Goal: Register for event/course

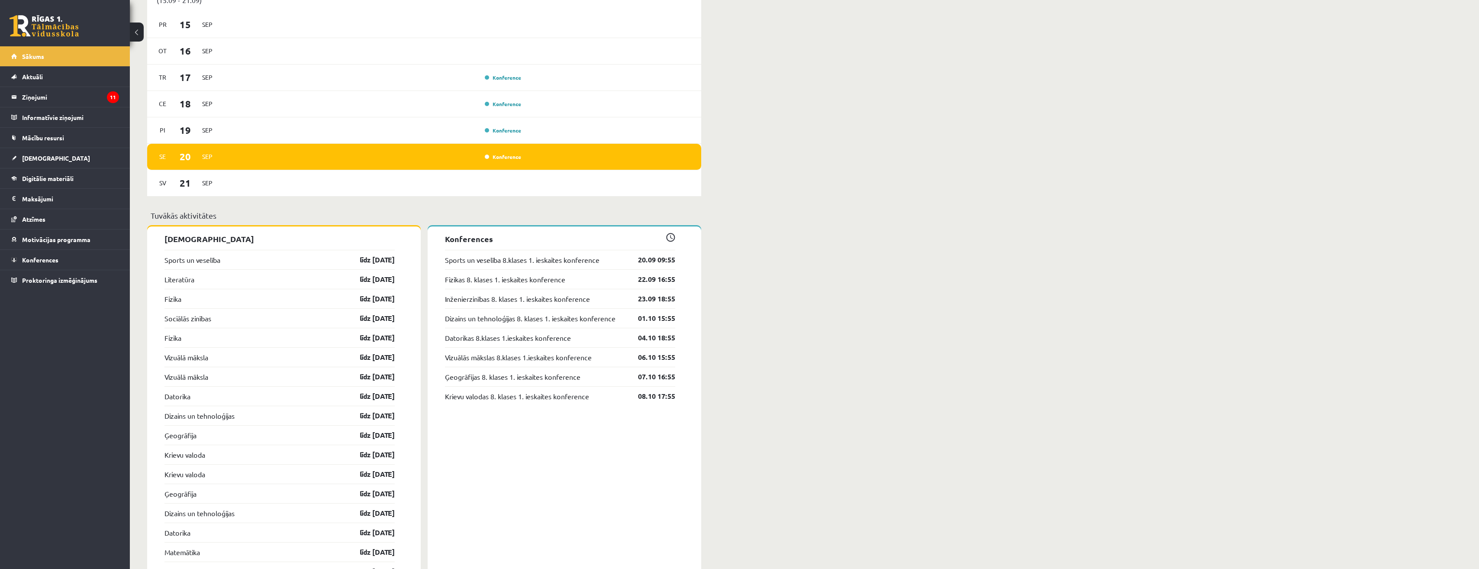
scroll to position [649, 0]
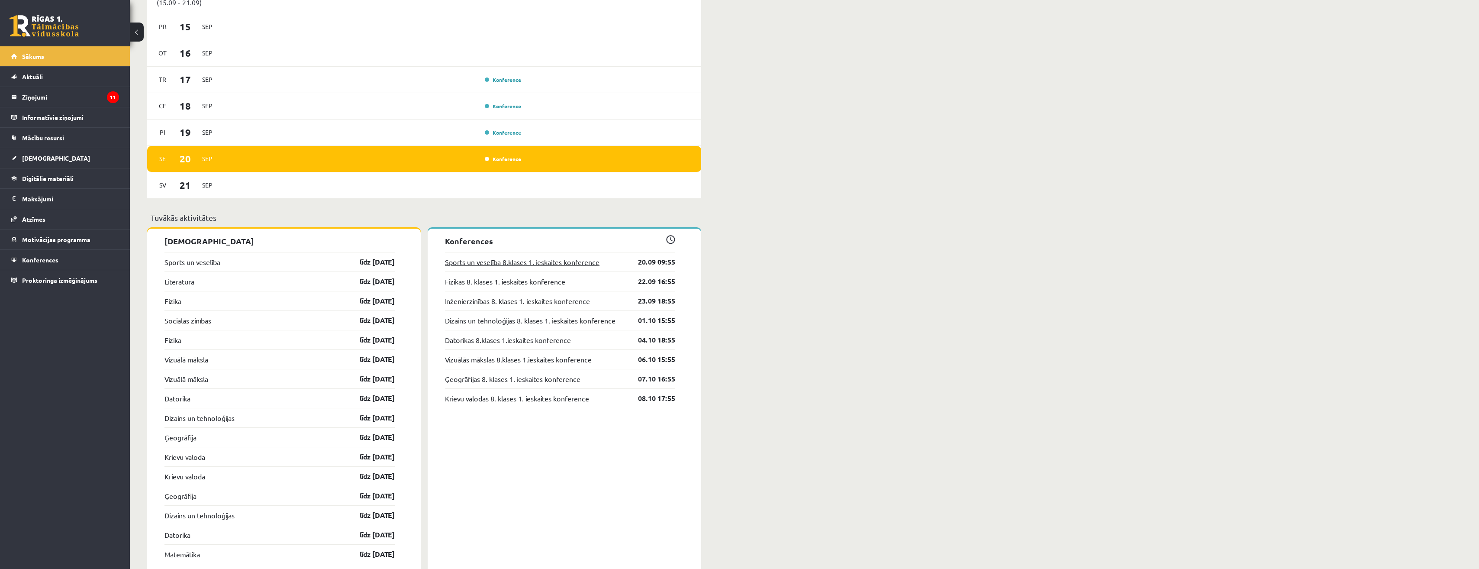
click at [512, 258] on link "Sports un veselība 8.klases 1. ieskaites konference" at bounding box center [522, 262] width 155 height 10
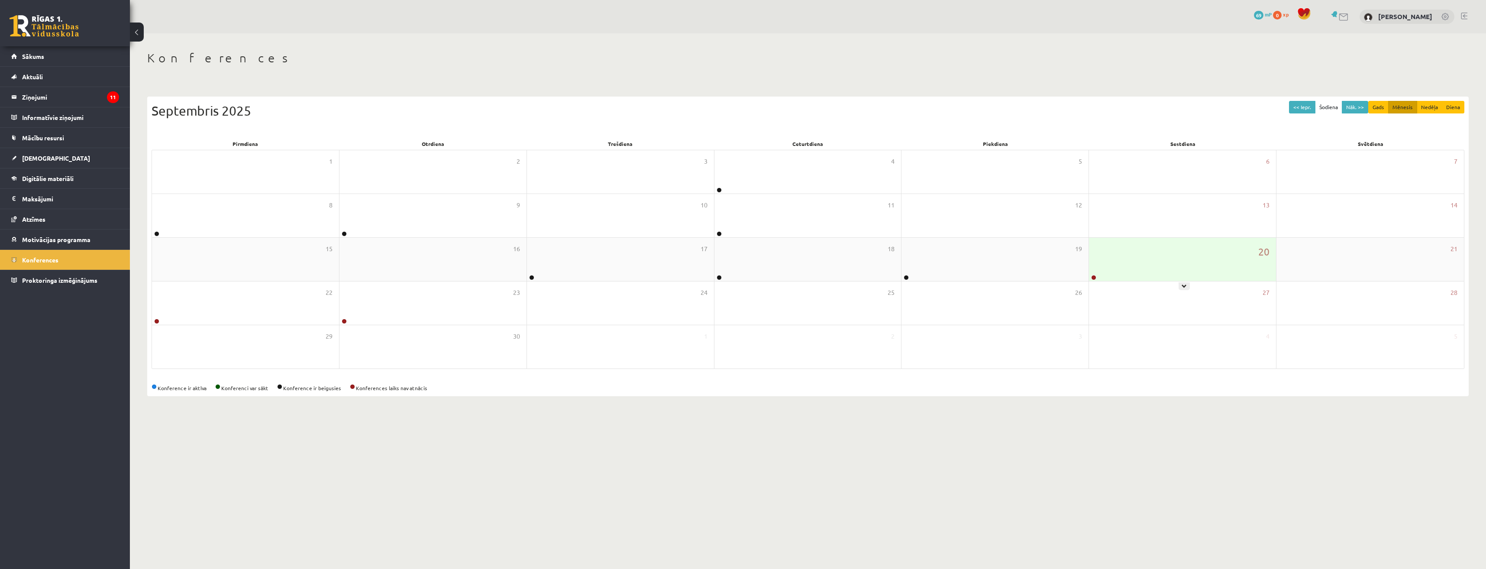
click at [1141, 261] on div "20" at bounding box center [1182, 259] width 187 height 43
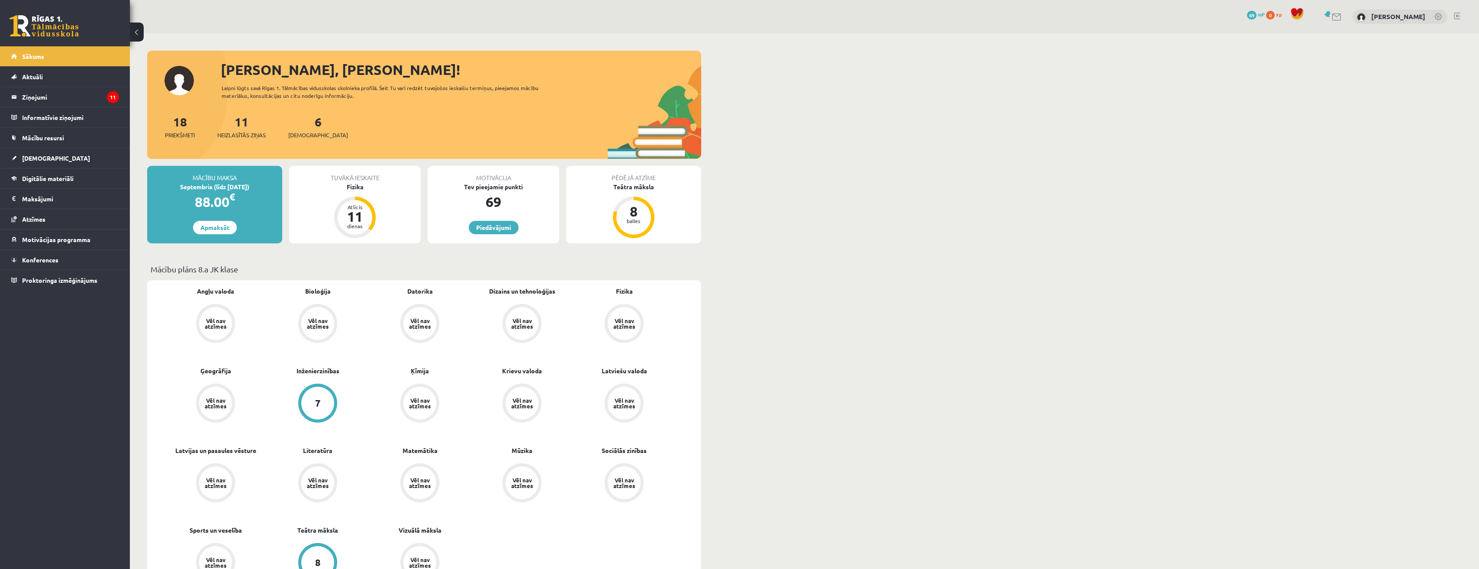
scroll to position [649, 0]
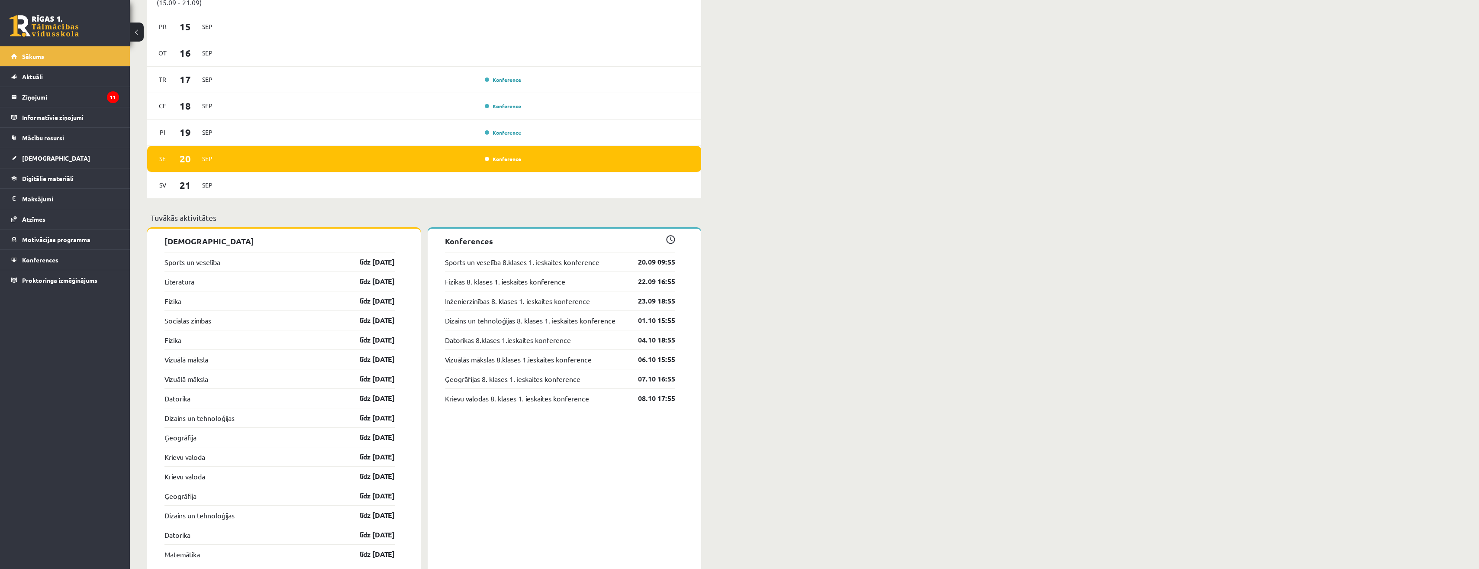
drag, startPoint x: 454, startPoint y: 164, endPoint x: 458, endPoint y: 164, distance: 4.8
click at [458, 164] on div "Konference" at bounding box center [373, 159] width 301 height 10
click at [494, 163] on div "Konference" at bounding box center [501, 159] width 43 height 9
click at [519, 165] on div "Se 20 Sep Konference" at bounding box center [424, 159] width 554 height 26
click at [506, 161] on link "Konference" at bounding box center [503, 158] width 36 height 7
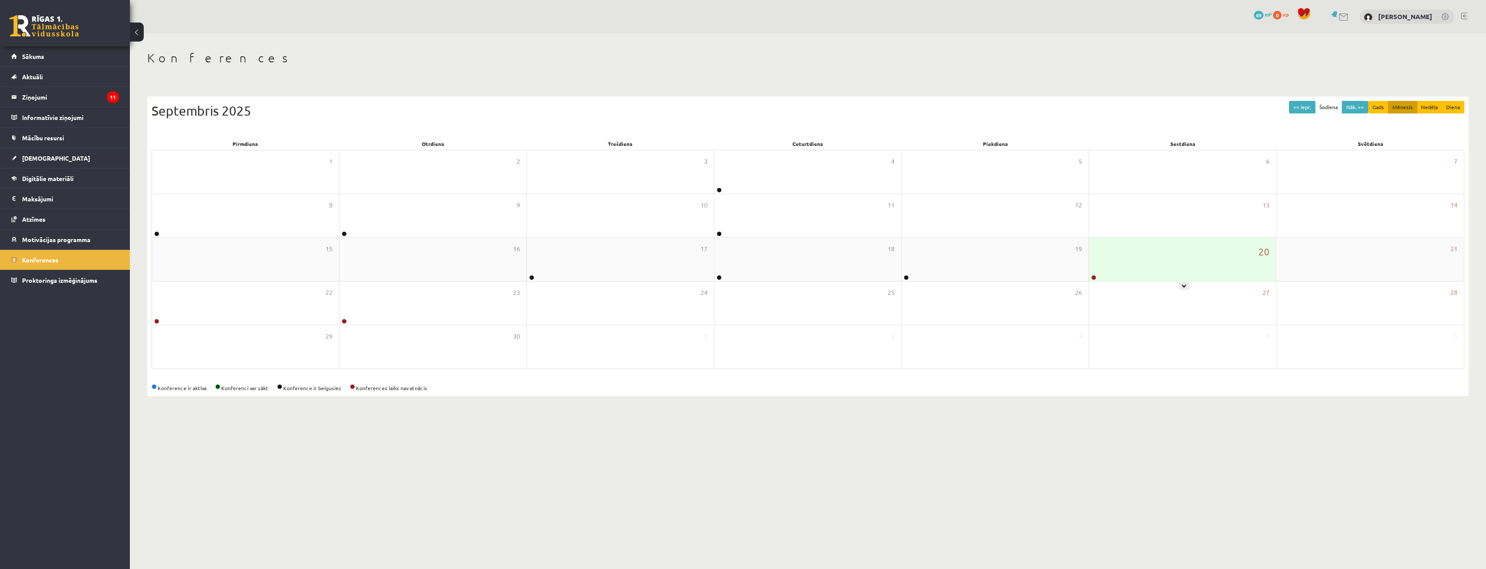
click at [1216, 259] on div "20" at bounding box center [1182, 259] width 187 height 43
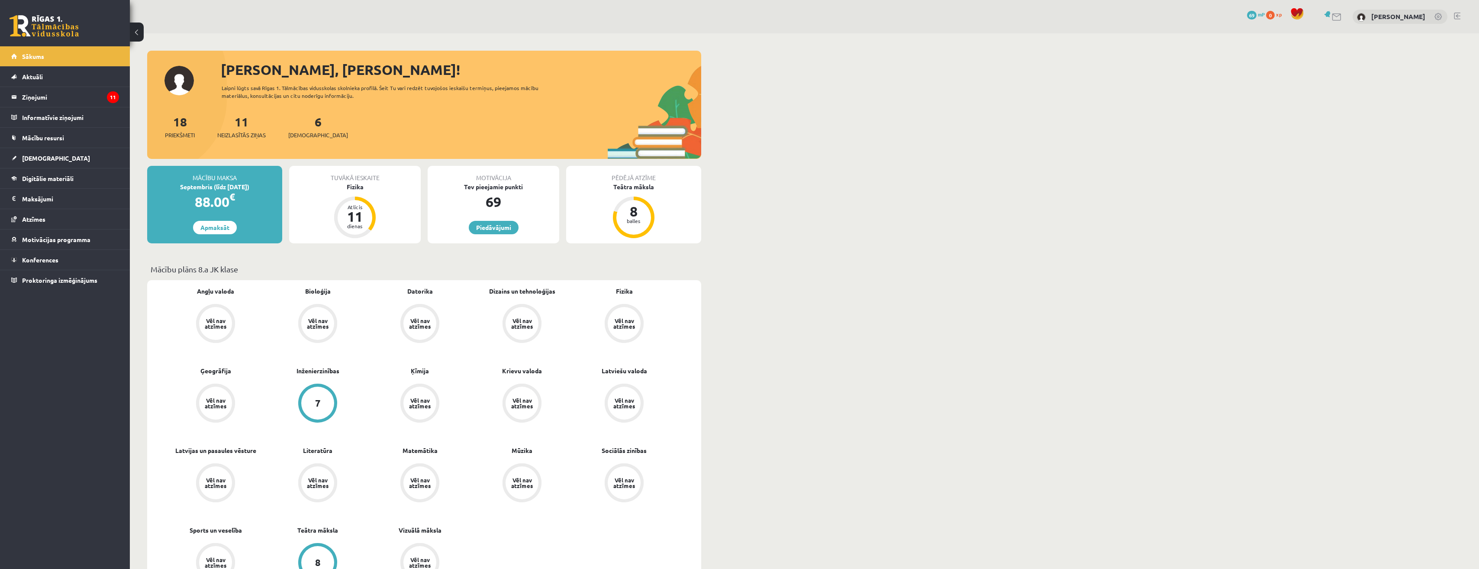
scroll to position [649, 0]
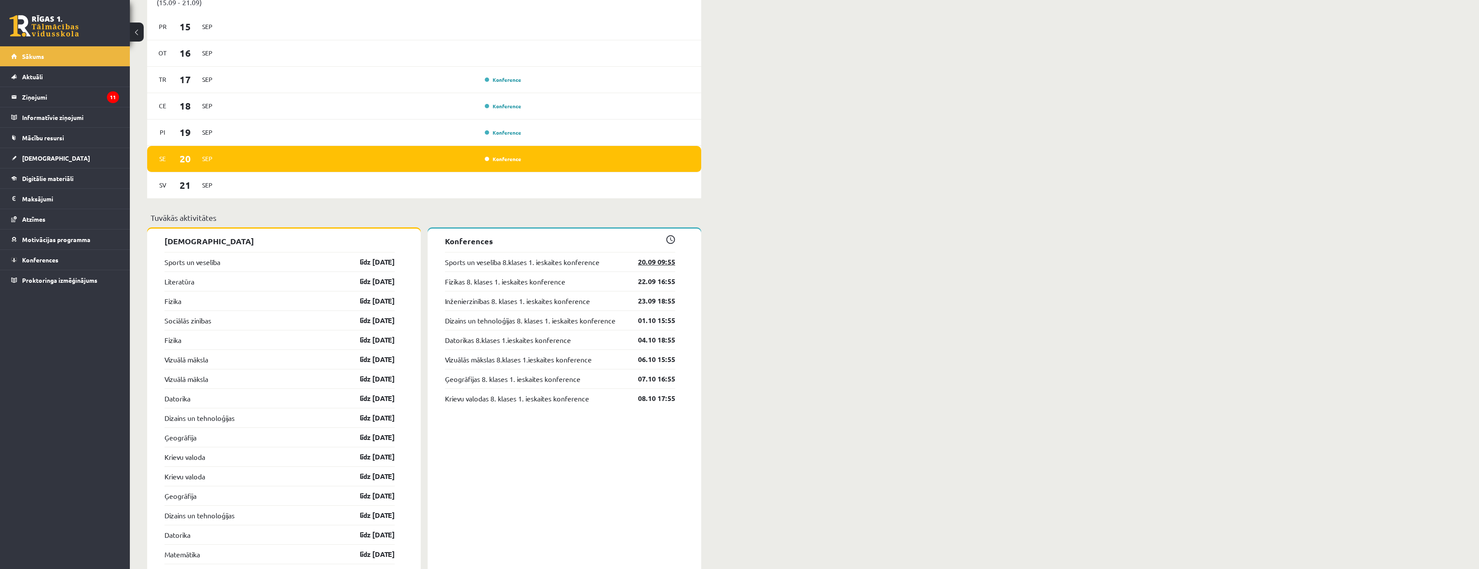
click at [664, 261] on link "20.09 09:55" at bounding box center [650, 262] width 50 height 10
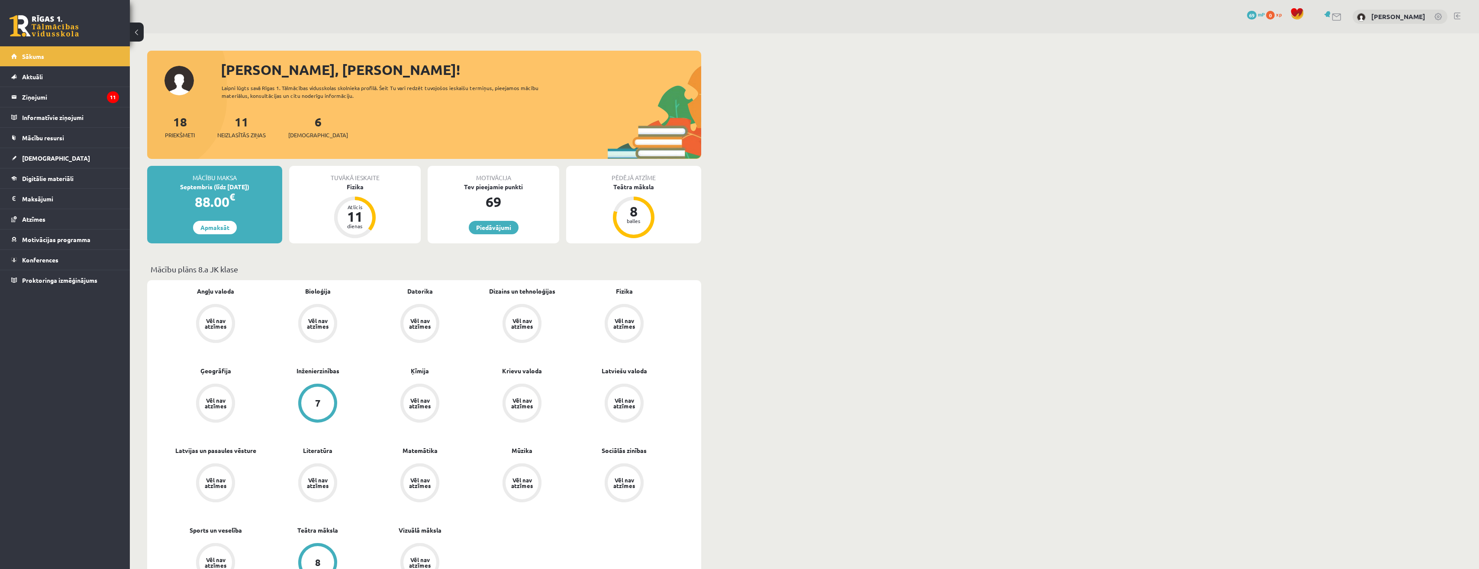
click at [1332, 15] on link at bounding box center [1337, 16] width 10 height 7
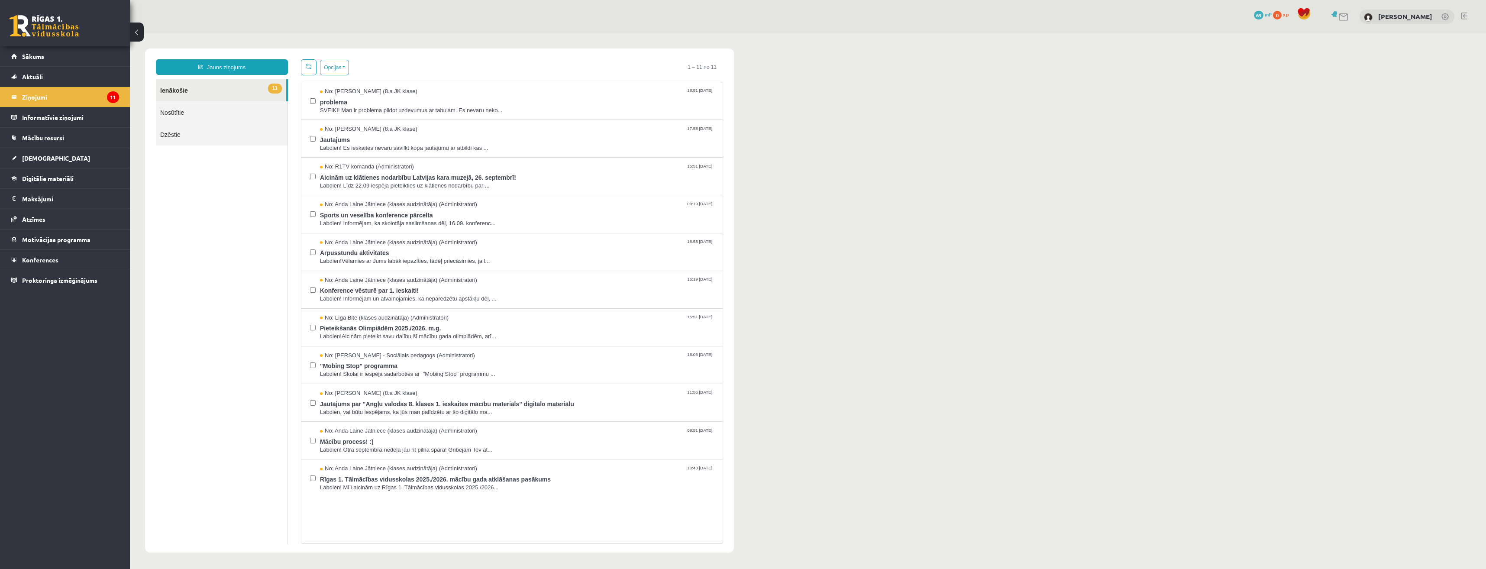
click at [1328, 21] on div at bounding box center [1338, 16] width 20 height 9
click at [1338, 14] on link at bounding box center [1343, 16] width 10 height 7
click at [16, 58] on link "Sākums" at bounding box center [65, 56] width 108 height 20
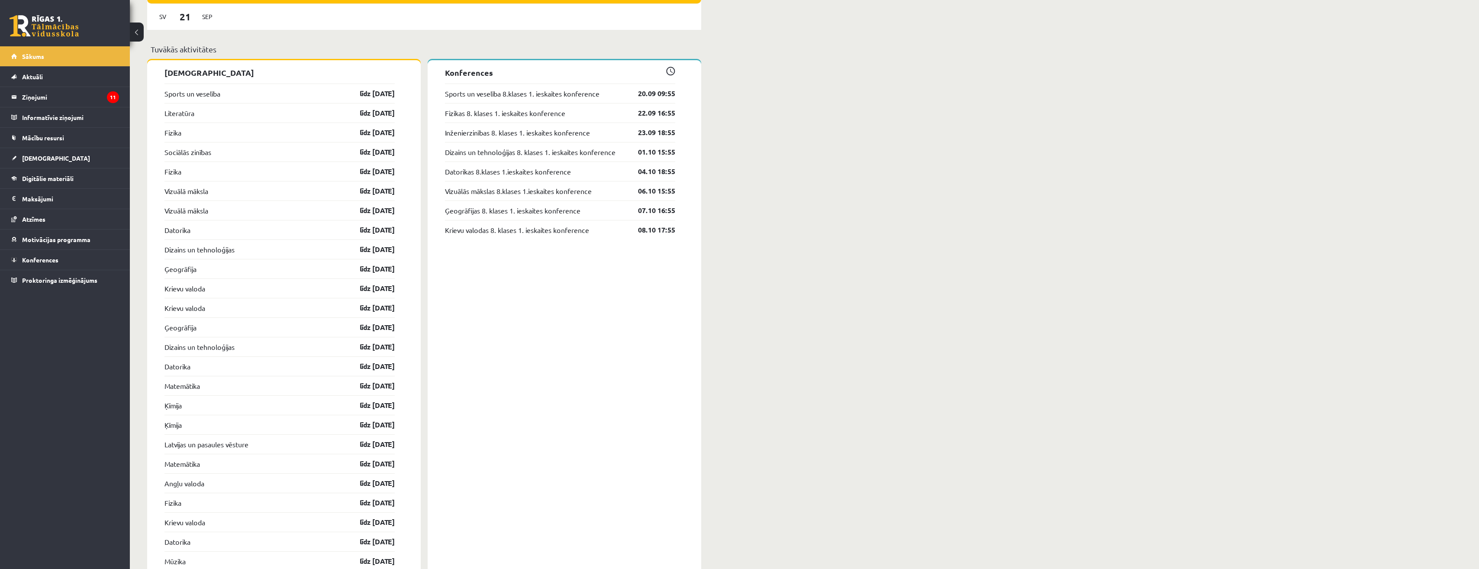
scroll to position [804, 0]
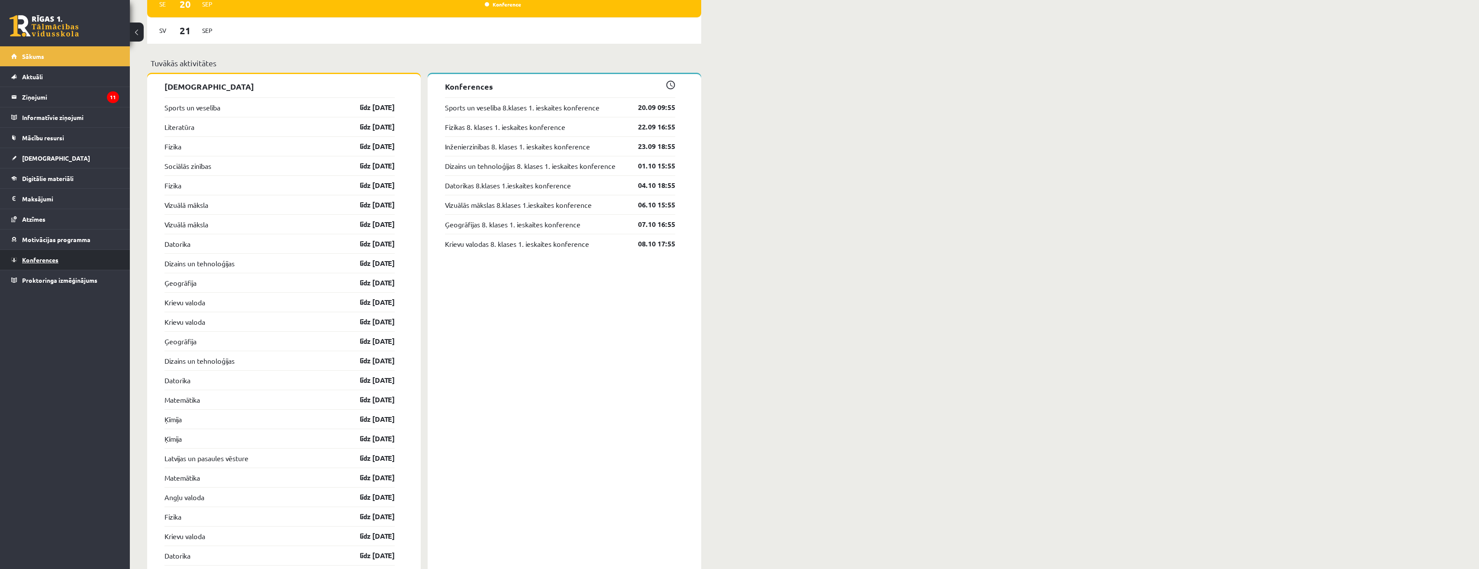
click at [58, 251] on link "Konferences" at bounding box center [65, 260] width 108 height 20
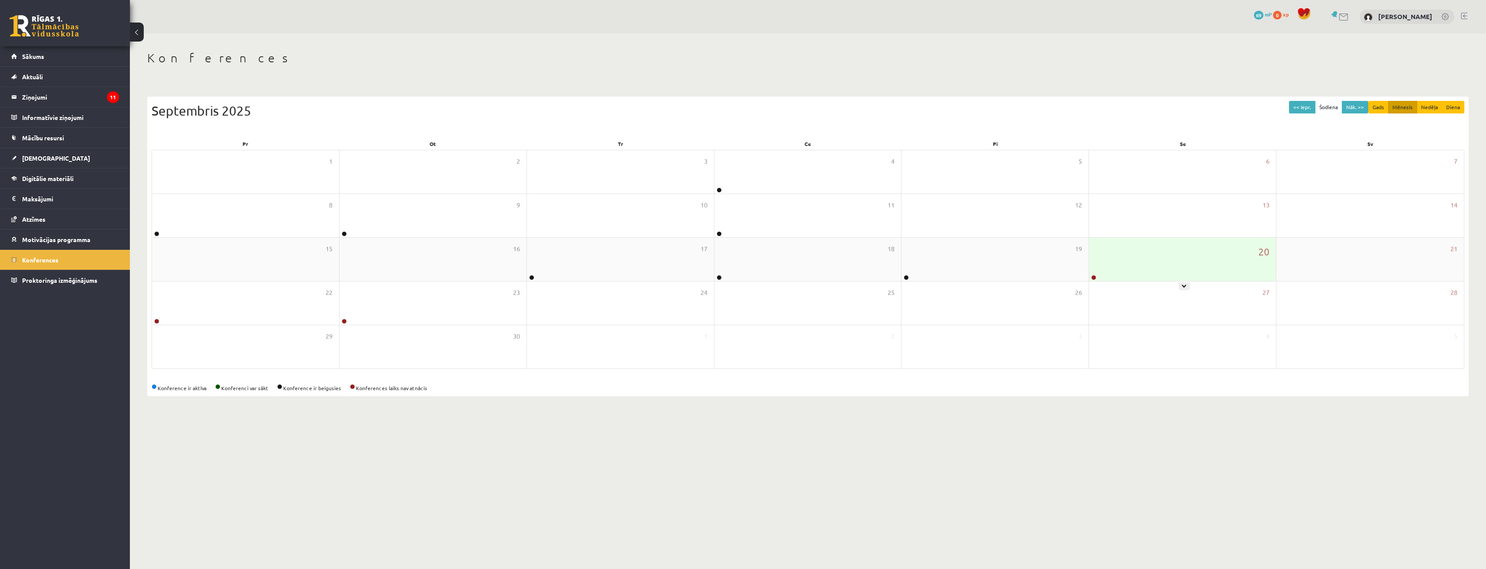
click at [1119, 274] on div "20" at bounding box center [1182, 259] width 187 height 43
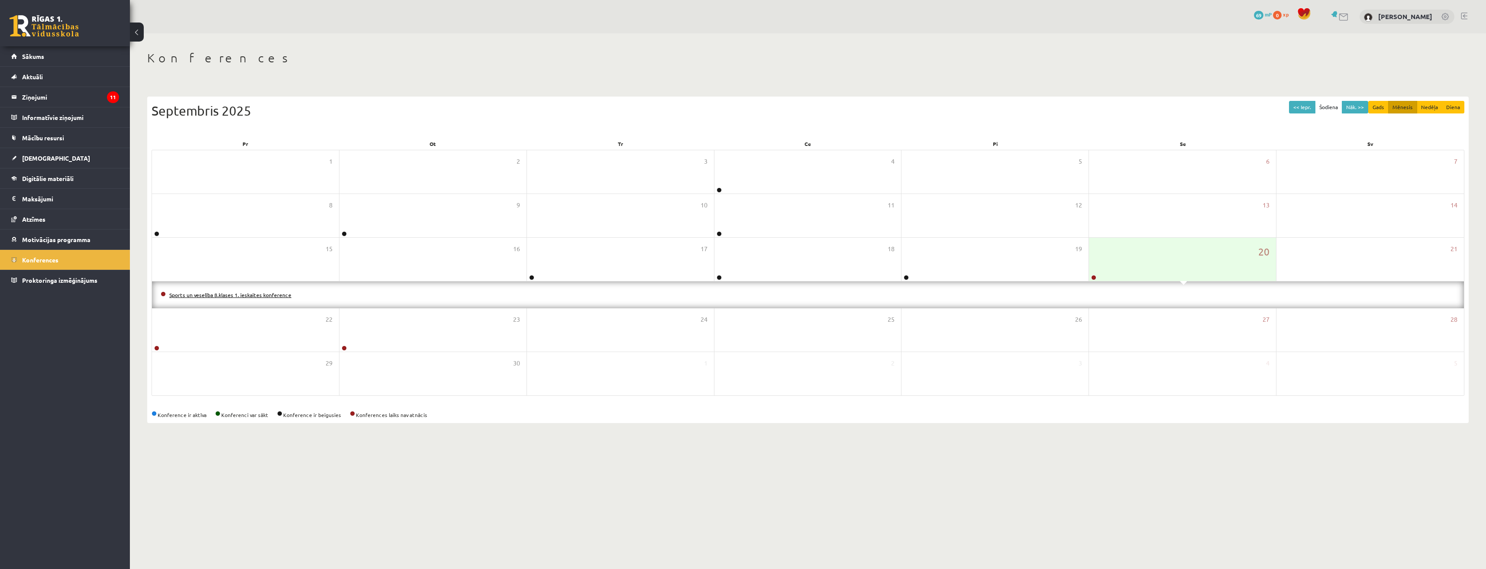
click at [206, 292] on link "Sports un veselība 8.klases 1. ieskaites konference" at bounding box center [230, 294] width 122 height 7
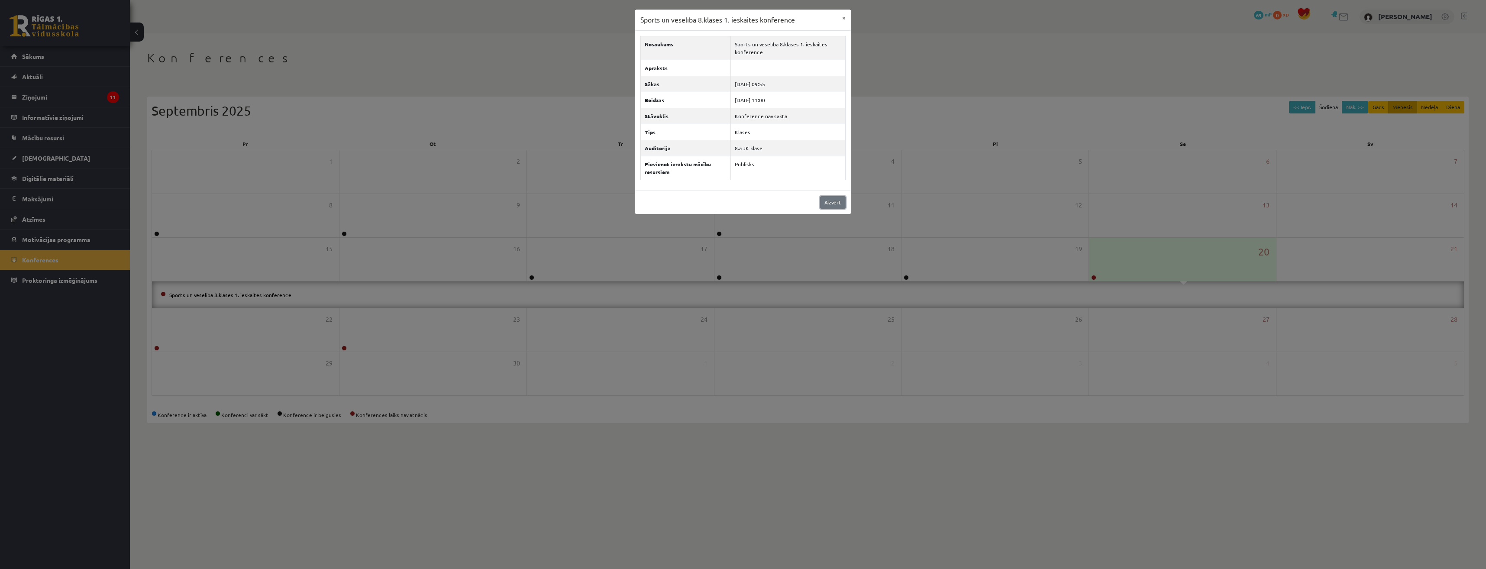
click at [836, 200] on link "Aizvērt" at bounding box center [833, 202] width 26 height 13
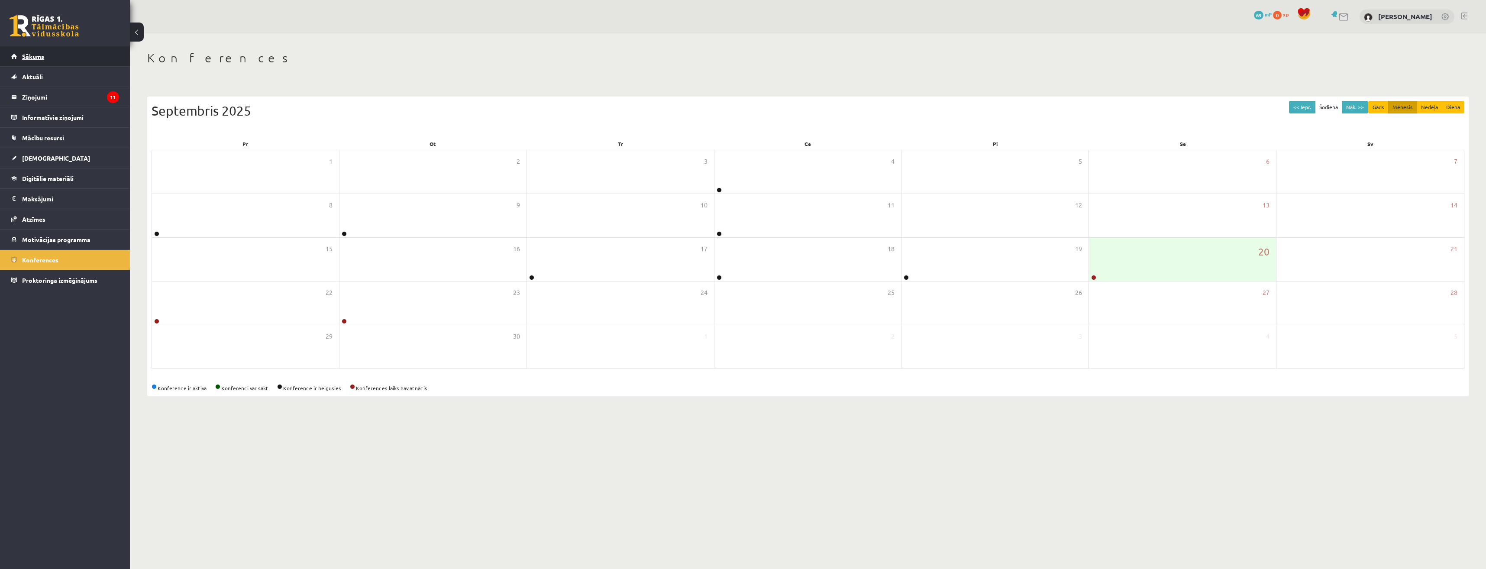
click at [58, 58] on link "Sākums" at bounding box center [65, 56] width 108 height 20
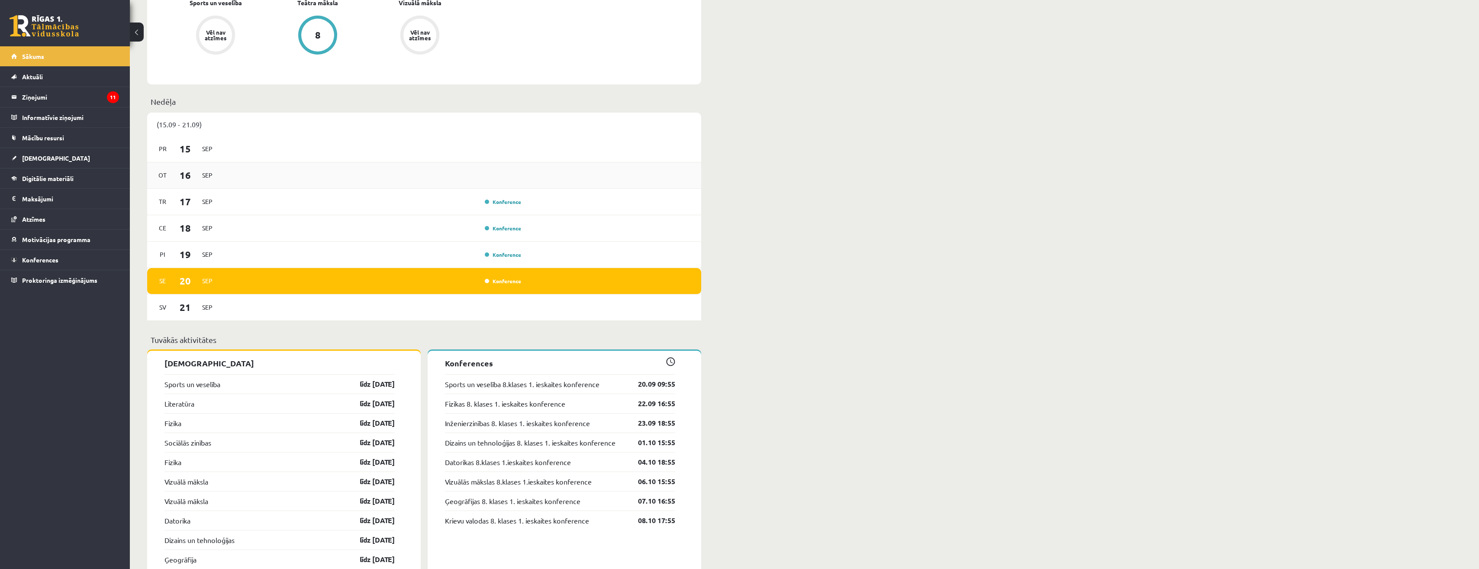
scroll to position [563, 0]
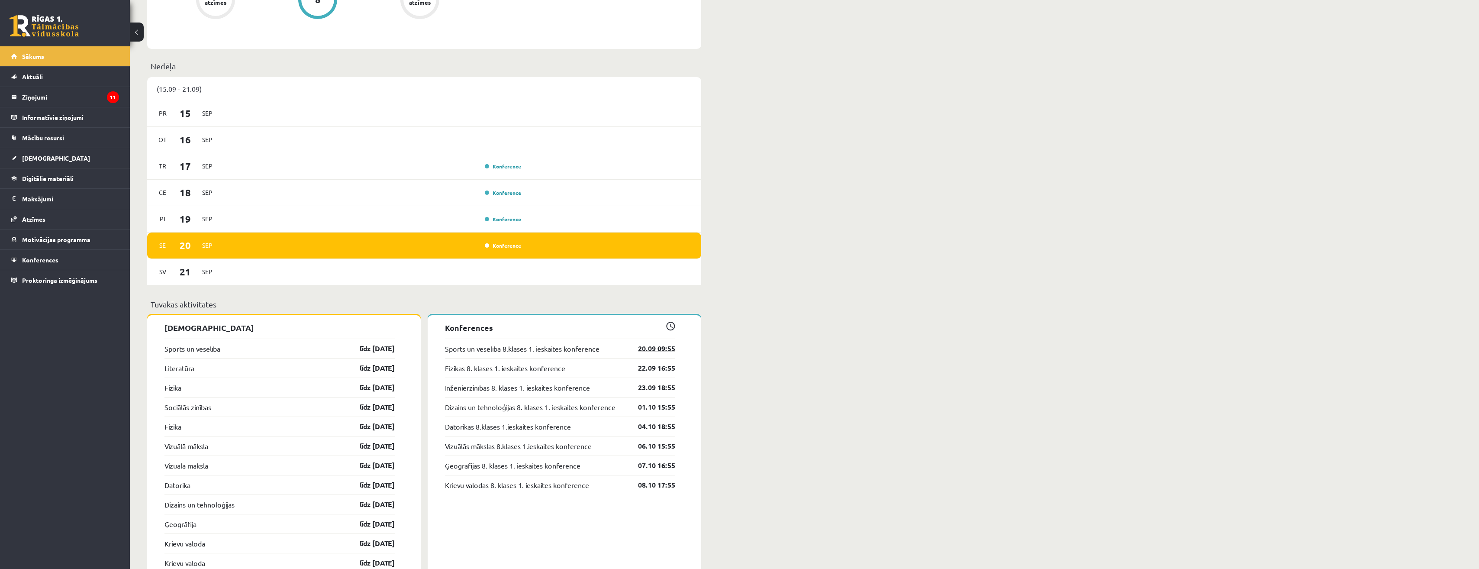
click at [653, 352] on link "20.09 09:55" at bounding box center [650, 348] width 50 height 10
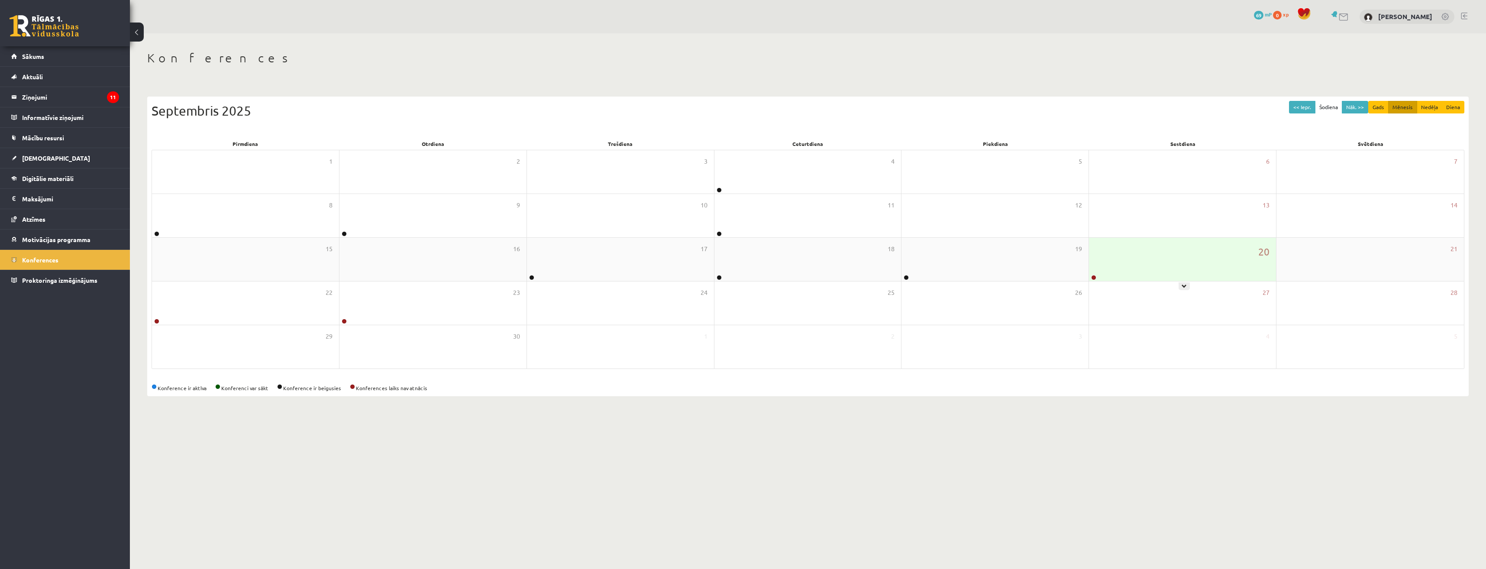
click at [1141, 269] on div "20" at bounding box center [1182, 259] width 187 height 43
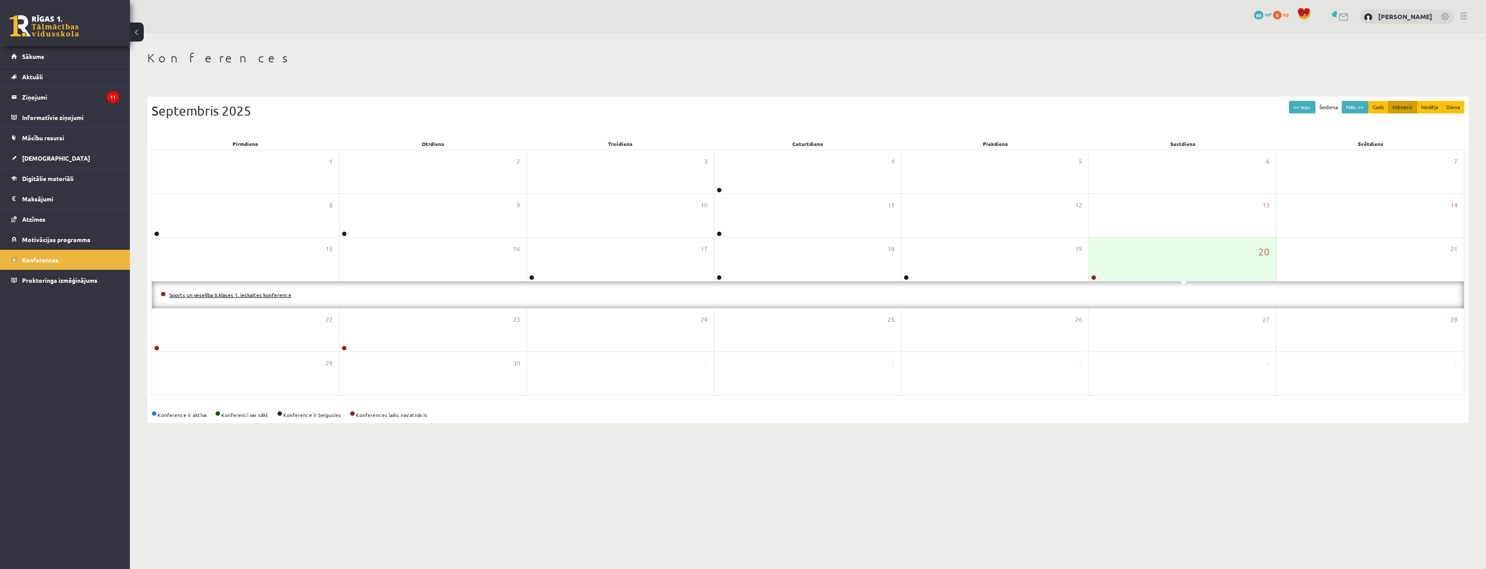
click at [207, 297] on link "Sports un veselība 8.klases 1. ieskaites konference" at bounding box center [230, 294] width 122 height 7
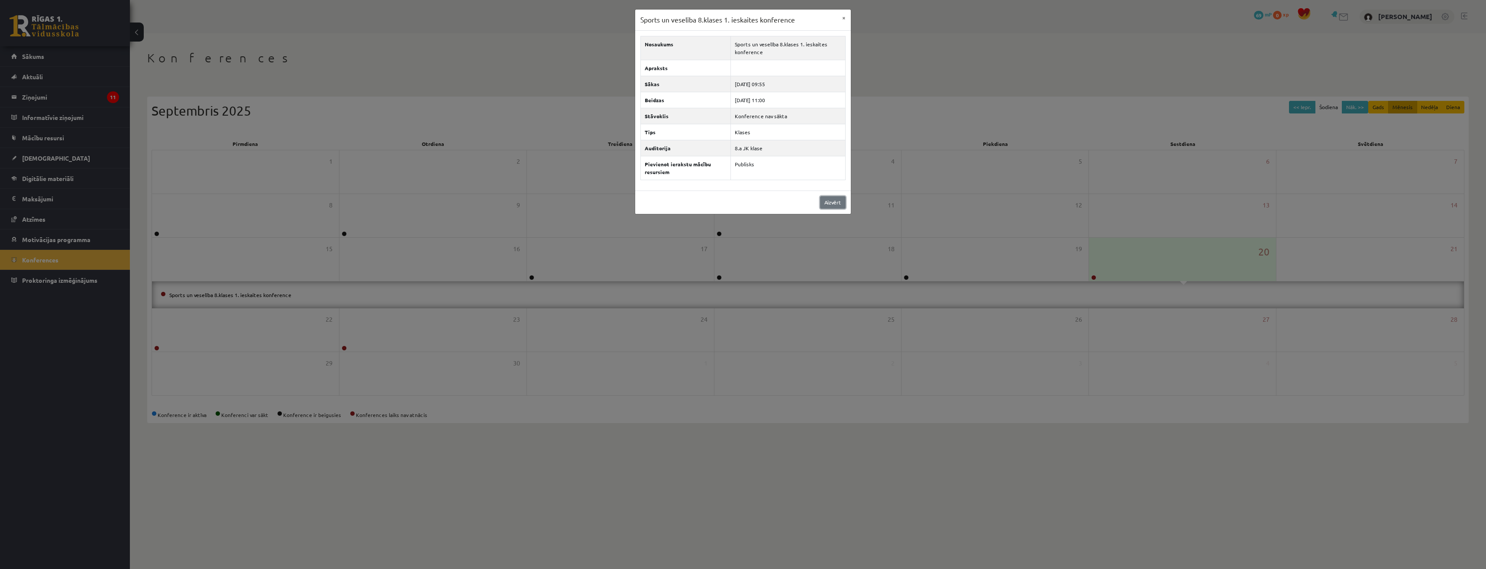
click at [839, 204] on link "Aizvērt" at bounding box center [833, 202] width 26 height 13
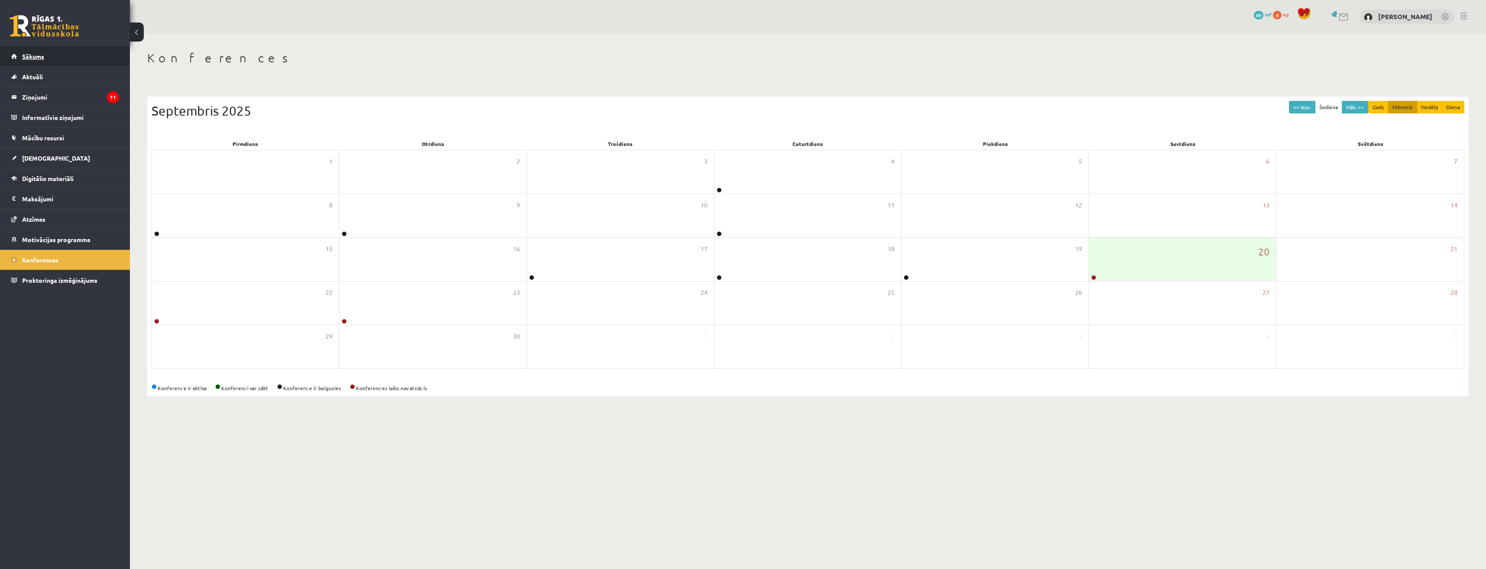
click at [89, 58] on link "Sākums" at bounding box center [65, 56] width 108 height 20
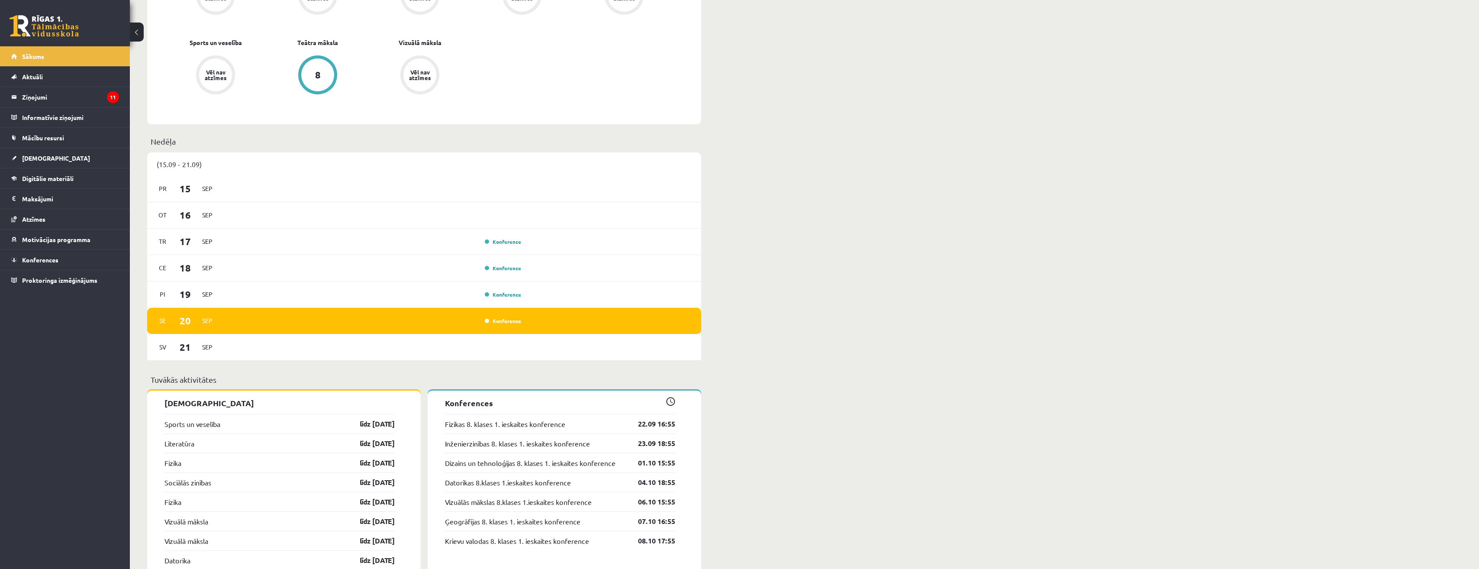
scroll to position [519, 0]
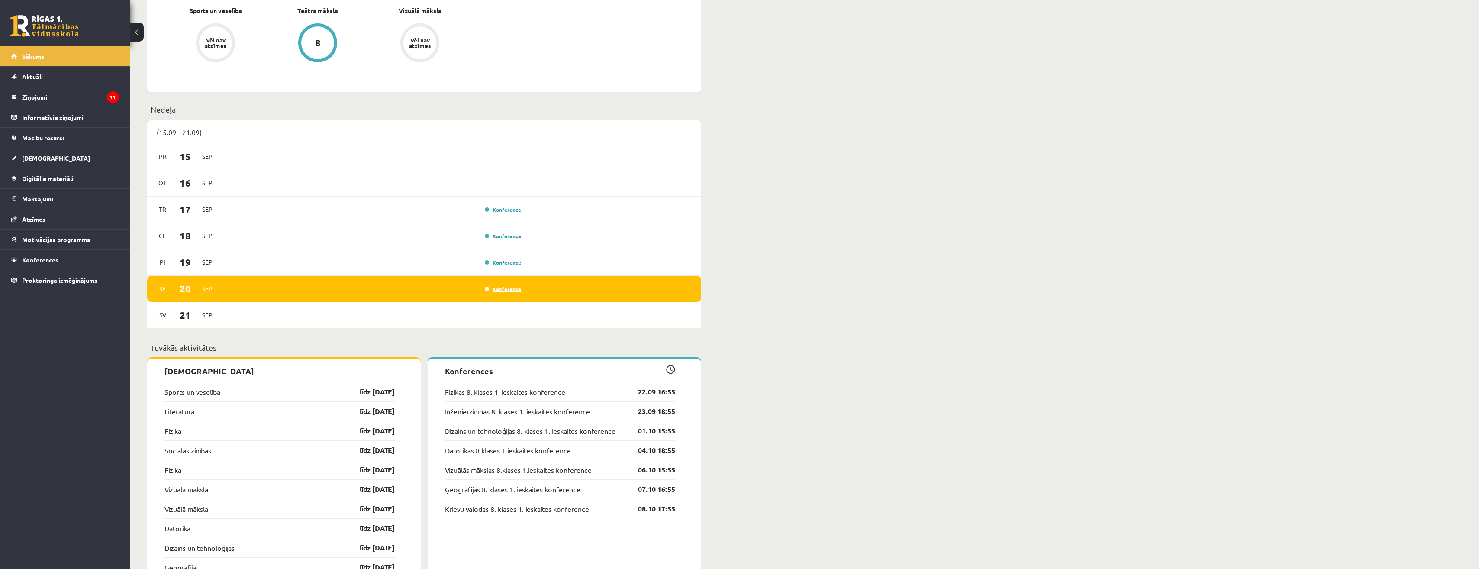
click at [509, 290] on link "Konference" at bounding box center [503, 288] width 36 height 7
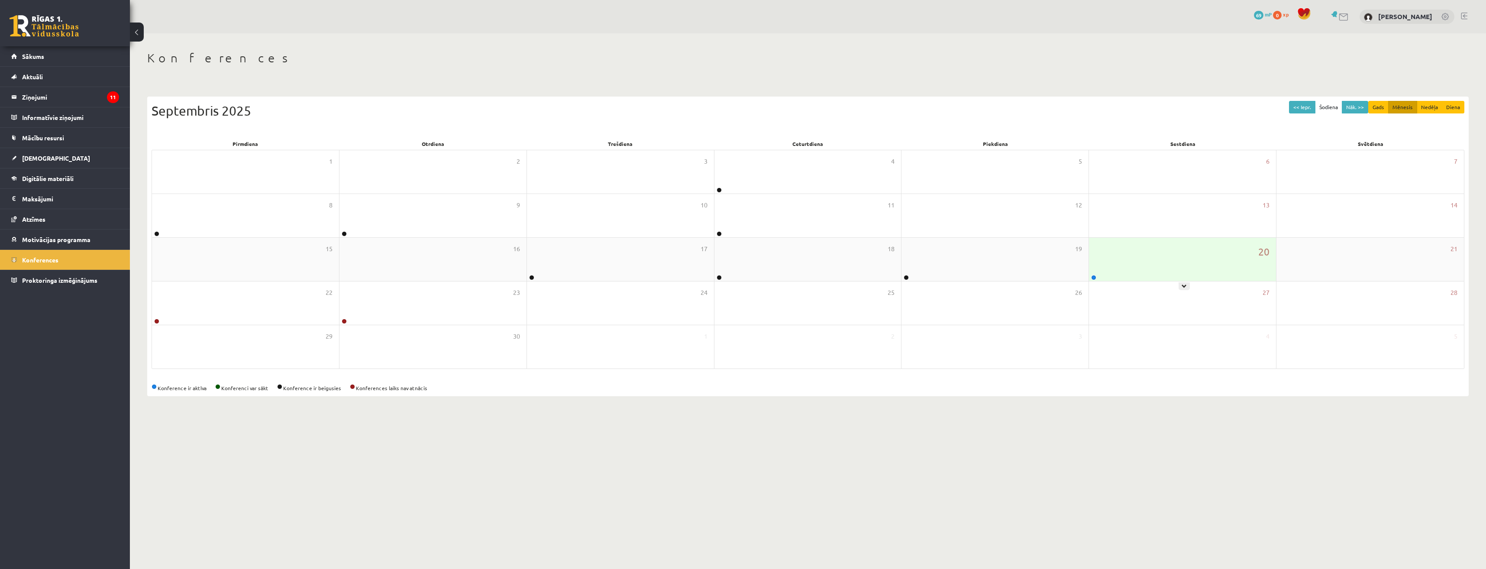
click at [1187, 264] on div "20" at bounding box center [1182, 259] width 187 height 43
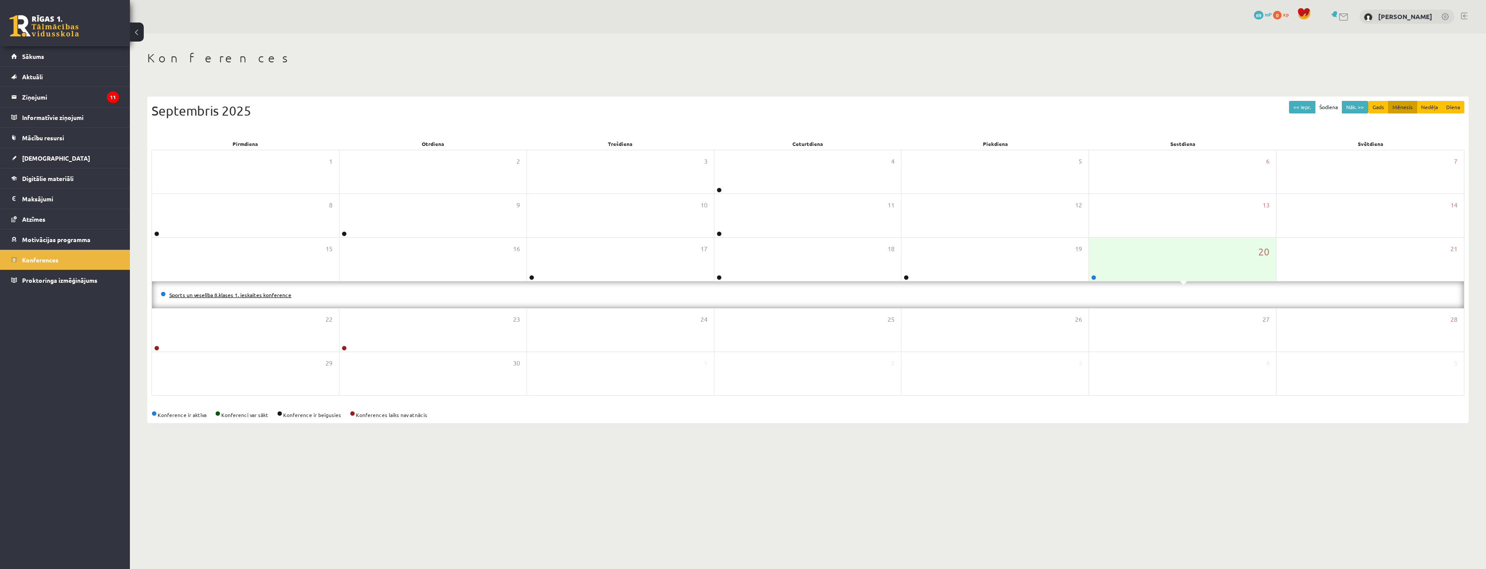
click at [206, 293] on link "Sports un veselība 8.klases 1. ieskaites konference" at bounding box center [230, 294] width 122 height 7
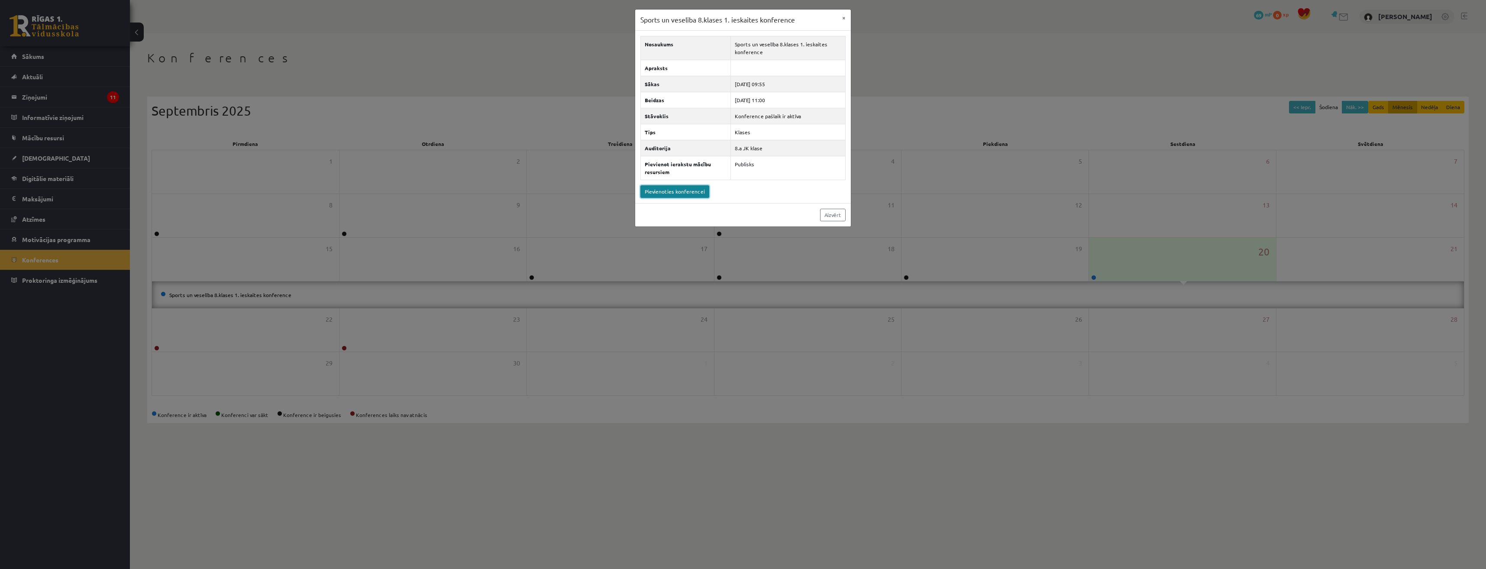
click at [686, 188] on link "Pievienoties konferencei" at bounding box center [674, 191] width 69 height 13
